Goal: Transaction & Acquisition: Purchase product/service

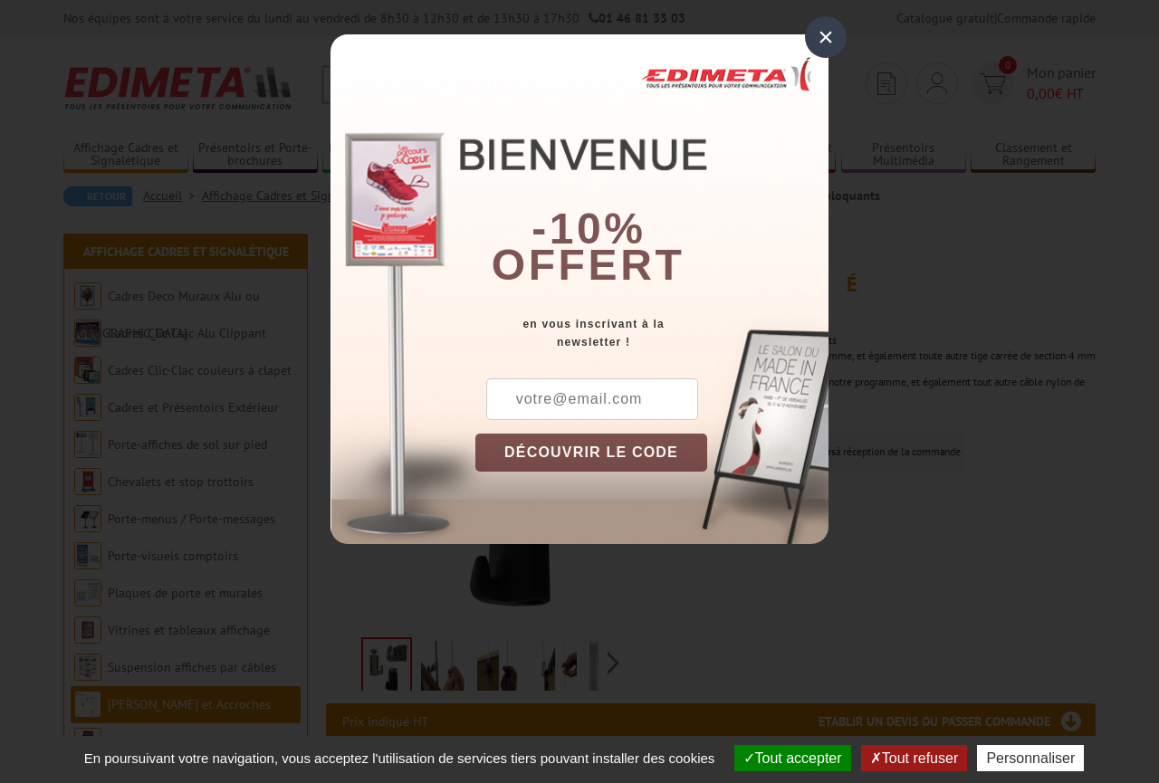
click at [825, 41] on div "×" at bounding box center [826, 37] width 42 height 42
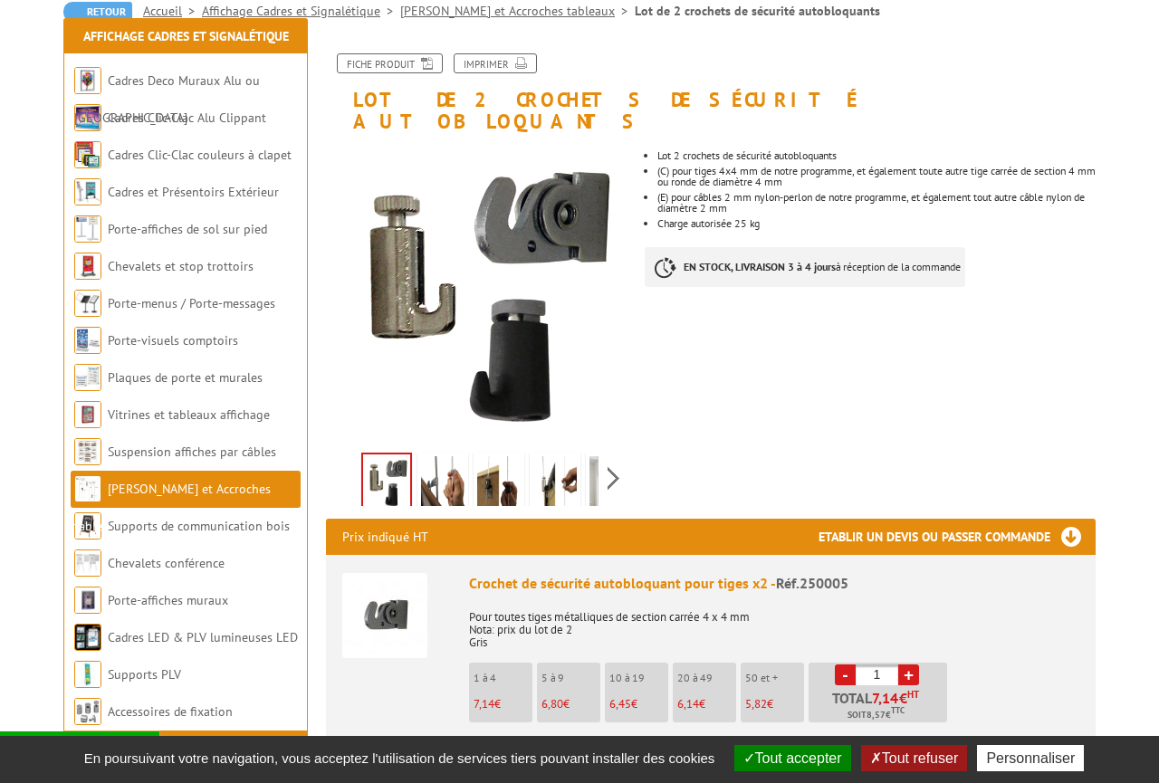
scroll to position [462, 0]
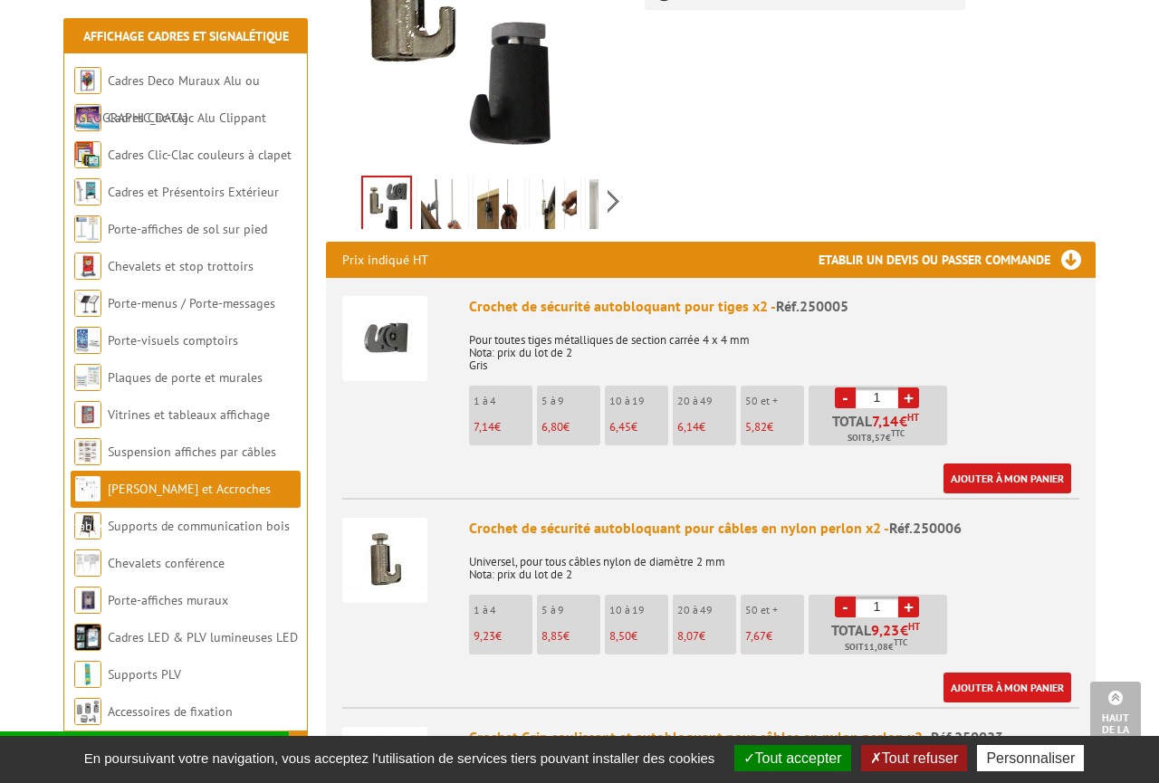
click at [402, 313] on img at bounding box center [384, 338] width 85 height 85
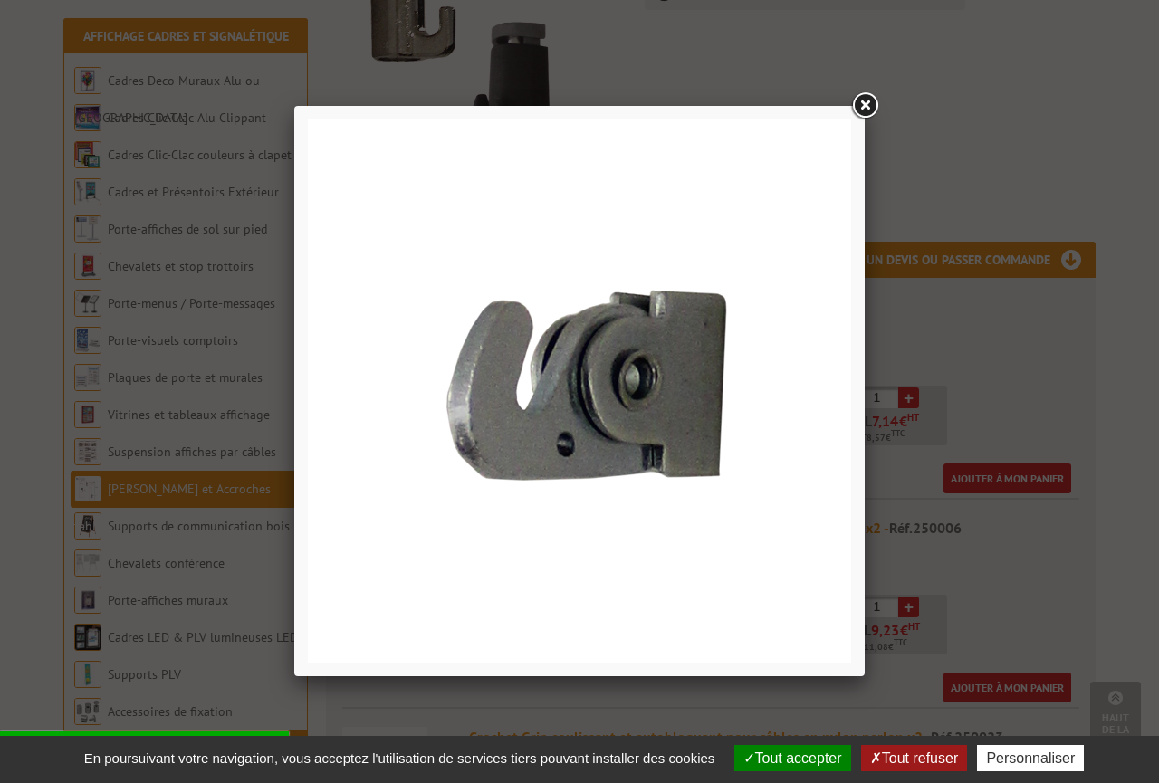
click at [867, 103] on link at bounding box center [864, 106] width 33 height 33
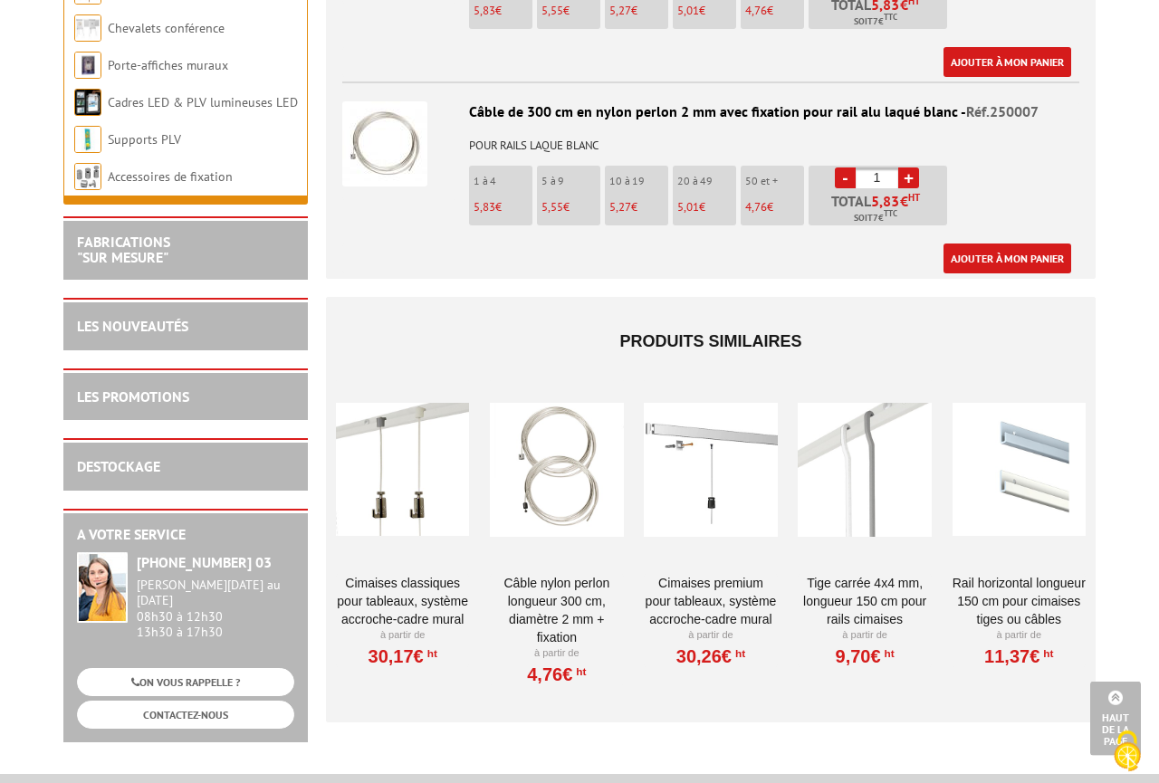
scroll to position [1939, 0]
click at [432, 548] on li "Cimaises CLASSIQUES pour tableaux, système accroche-cadre mural À partir de 30,…" at bounding box center [402, 522] width 135 height 291
click at [419, 462] on div at bounding box center [402, 468] width 133 height 181
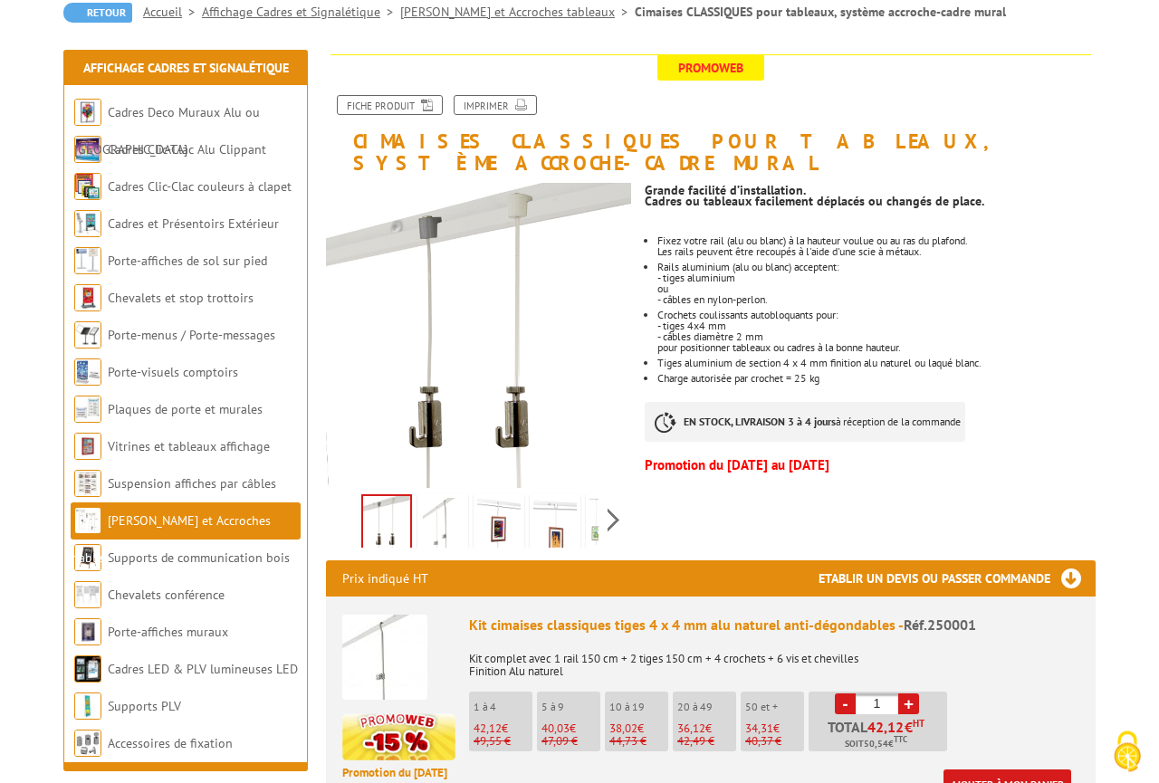
scroll to position [185, 0]
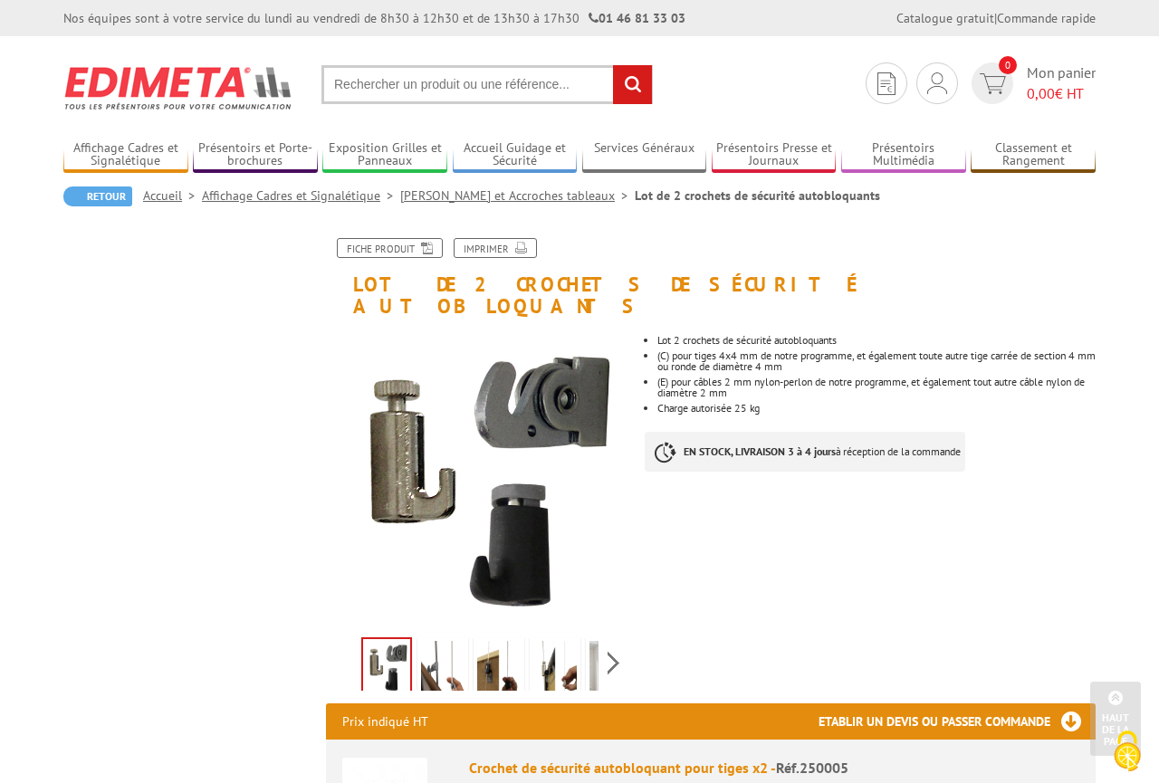
scroll to position [1857, 0]
